Goal: Task Accomplishment & Management: Use online tool/utility

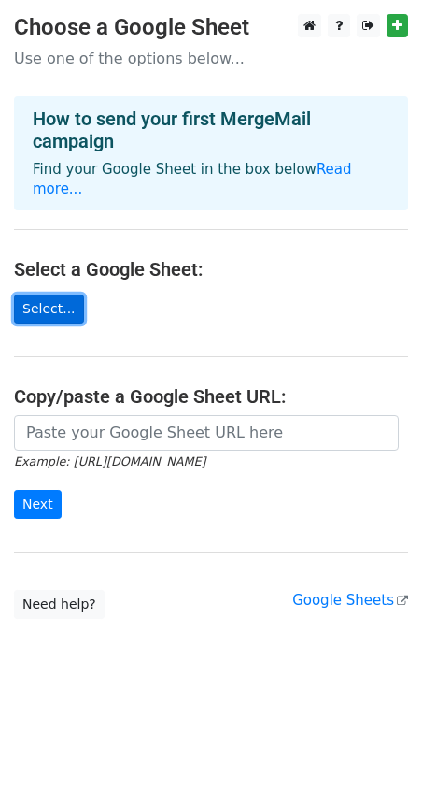
click at [45, 294] on link "Select..." at bounding box center [49, 308] width 70 height 29
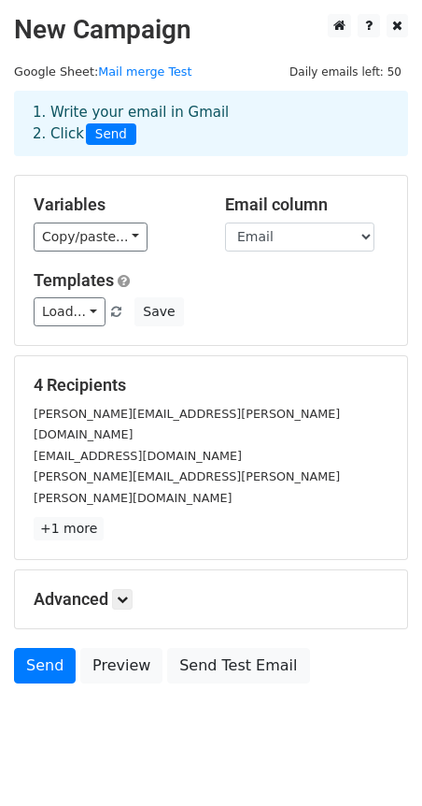
click at [320, 292] on div "Templates Load... No templates saved Save" at bounding box center [211, 298] width 383 height 57
click at [94, 185] on div "Variables Copy/paste... {{First Name }} {{Email}} Email column First Name Email…" at bounding box center [211, 260] width 392 height 169
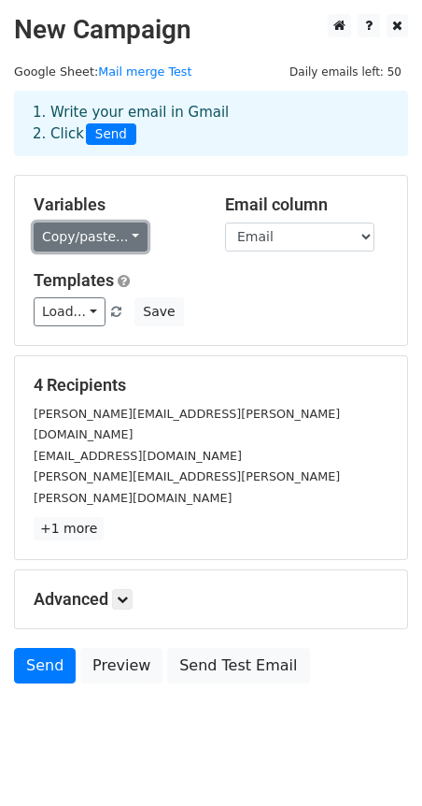
click at [123, 237] on link "Copy/paste..." at bounding box center [91, 236] width 114 height 29
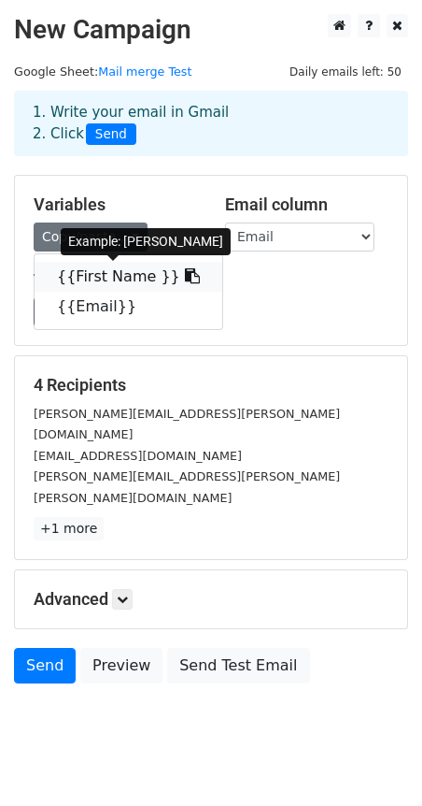
click at [128, 273] on link "{{First Name }}" at bounding box center [129, 277] width 188 height 30
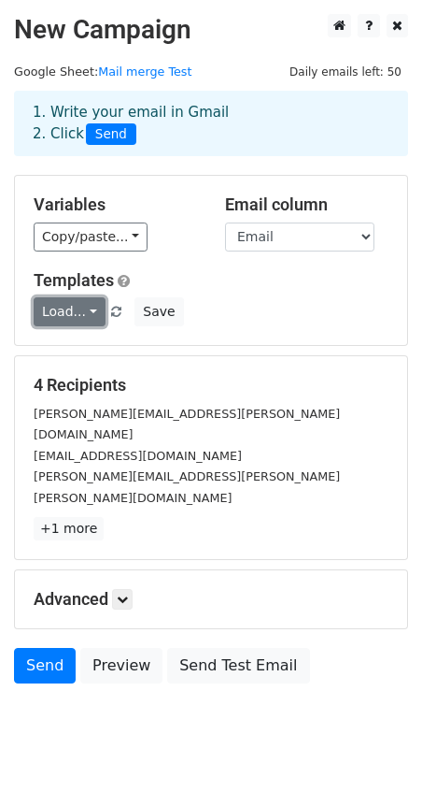
click at [88, 303] on link "Load..." at bounding box center [70, 311] width 72 height 29
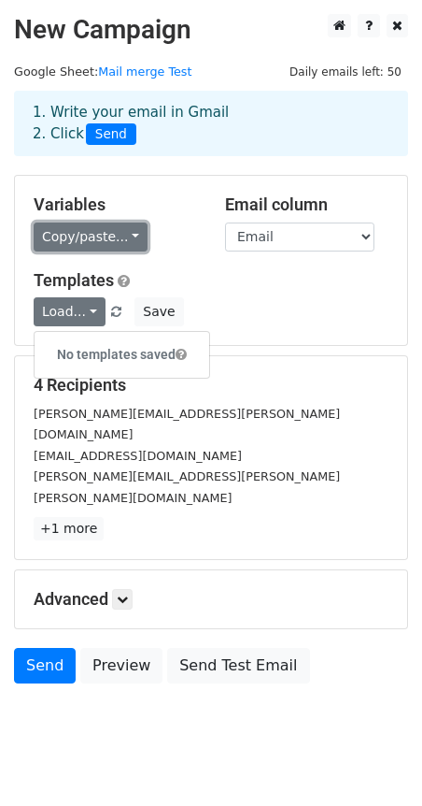
click at [122, 233] on link "Copy/paste..." at bounding box center [91, 236] width 114 height 29
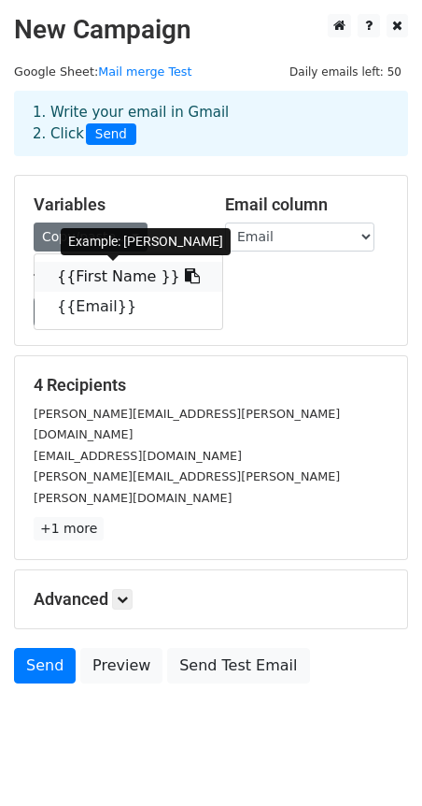
click at [185, 273] on icon at bounding box center [192, 275] width 15 height 15
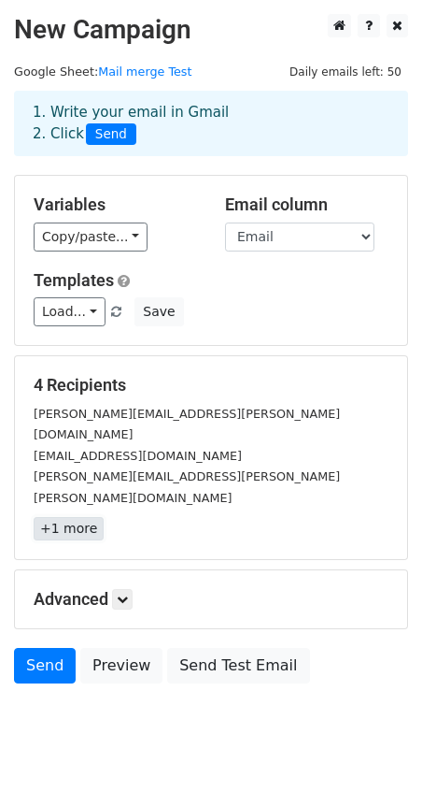
click at [77, 517] on link "+1 more" at bounding box center [69, 528] width 70 height 23
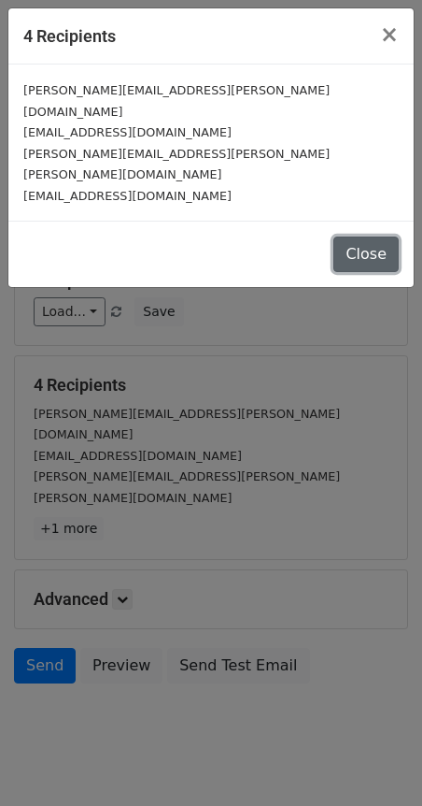
click at [391, 236] on button "Close" at bounding box center [366, 254] width 65 height 36
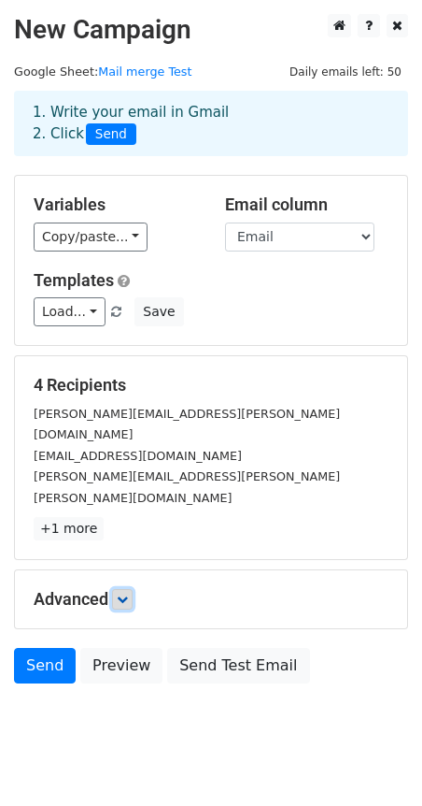
click at [128, 593] on icon at bounding box center [122, 598] width 11 height 11
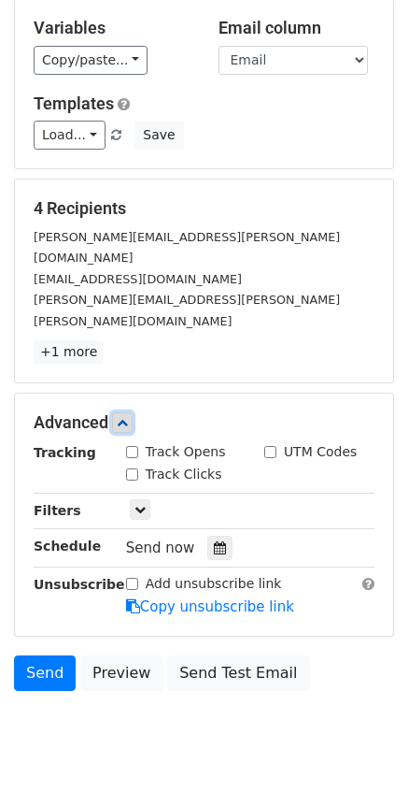
scroll to position [178, 0]
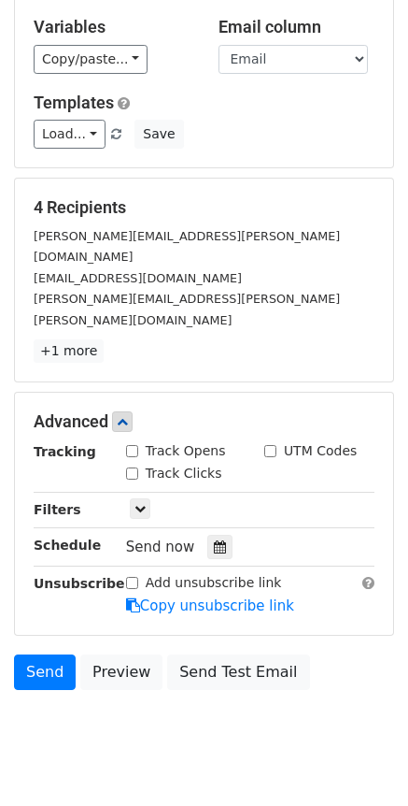
click at [173, 441] on label "Track Opens" at bounding box center [186, 451] width 80 height 20
click at [138, 445] on input "Track Opens" at bounding box center [132, 451] width 12 height 12
checkbox input "true"
click at [151, 573] on label "Add unsubscribe link" at bounding box center [214, 583] width 136 height 20
click at [138, 577] on input "Add unsubscribe link" at bounding box center [132, 583] width 12 height 12
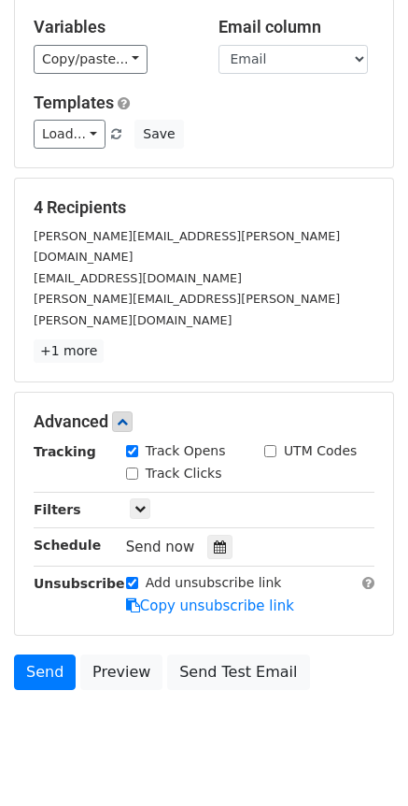
click at [151, 573] on label "Add unsubscribe link" at bounding box center [214, 583] width 136 height 20
click at [138, 577] on input "Add unsubscribe link" at bounding box center [132, 583] width 12 height 12
click at [164, 573] on label "Add unsubscribe link" at bounding box center [214, 583] width 136 height 20
click at [138, 577] on input "Add unsubscribe link" at bounding box center [132, 583] width 12 height 12
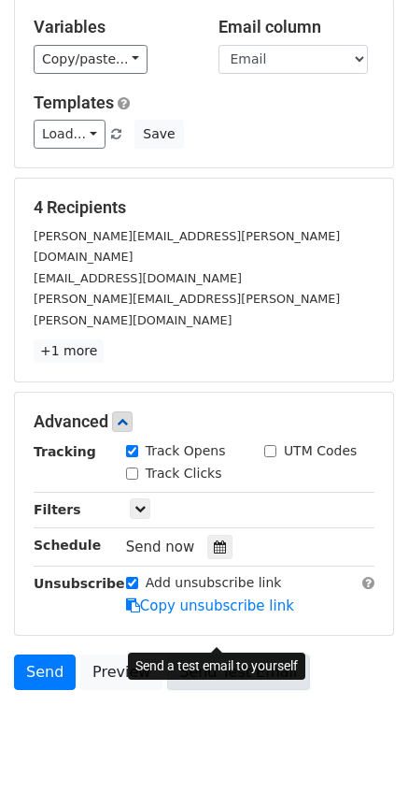
click at [211, 654] on link "Send Test Email" at bounding box center [238, 672] width 142 height 36
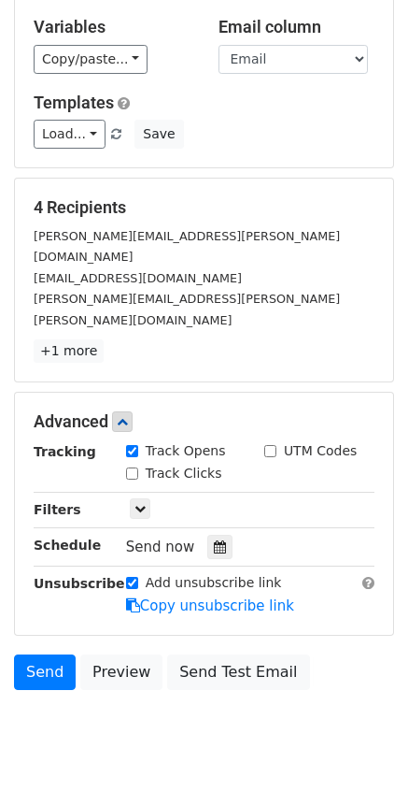
click at [140, 573] on div "Add unsubscribe link" at bounding box center [204, 583] width 156 height 20
click at [130, 577] on input "Add unsubscribe link" at bounding box center [132, 583] width 12 height 12
checkbox input "false"
click at [111, 654] on link "Preview" at bounding box center [121, 672] width 82 height 36
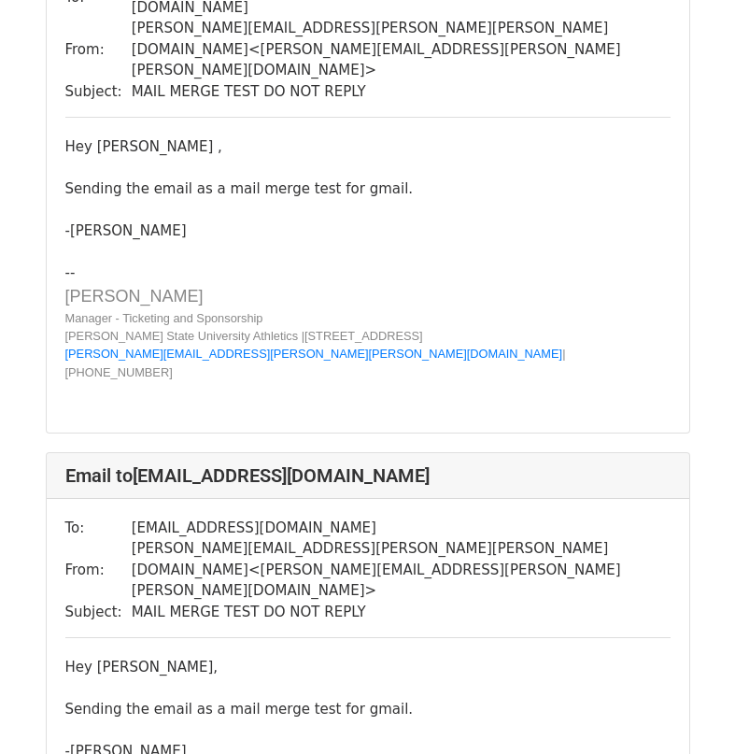
scroll to position [1382, 0]
